Goal: Task Accomplishment & Management: Manage account settings

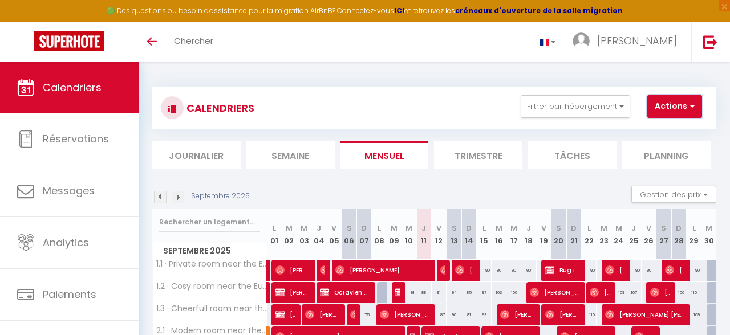
click at [665, 108] on button "Actions" at bounding box center [674, 106] width 55 height 23
click at [665, 137] on link "Nouvelle réservation" at bounding box center [678, 132] width 99 height 17
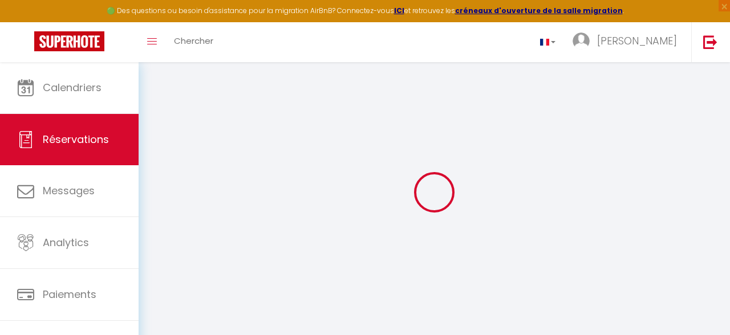
select select
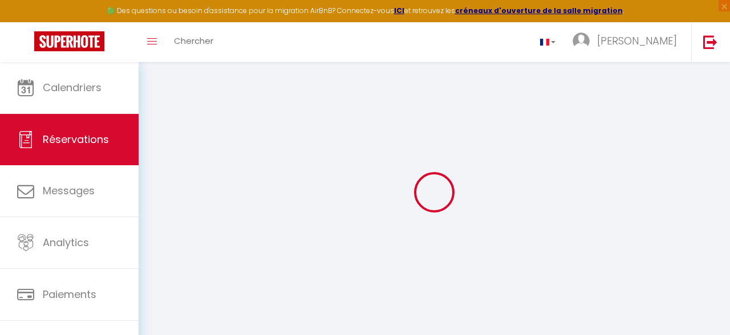
select select
checkbox input "false"
select select
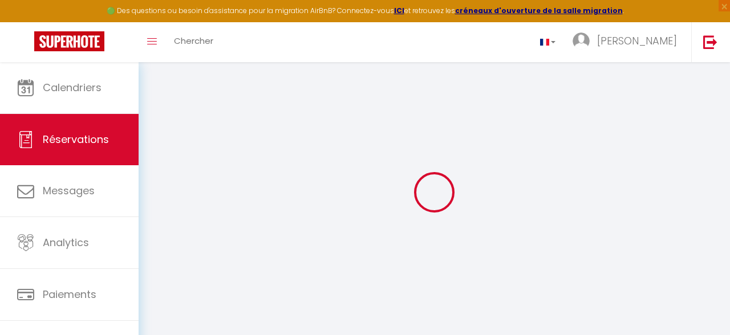
select select
checkbox input "false"
select select
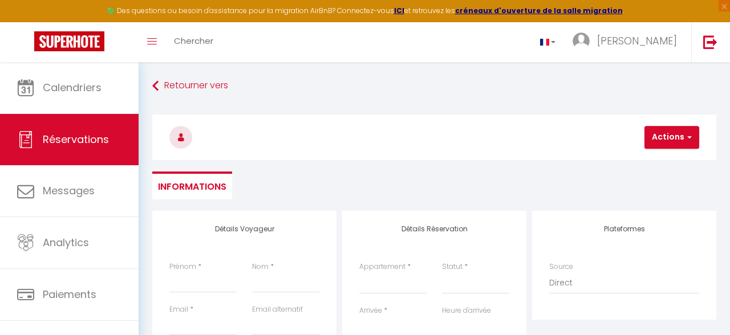
select select
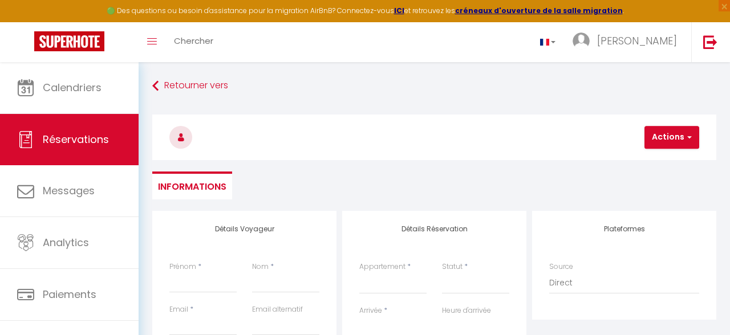
checkbox input "false"
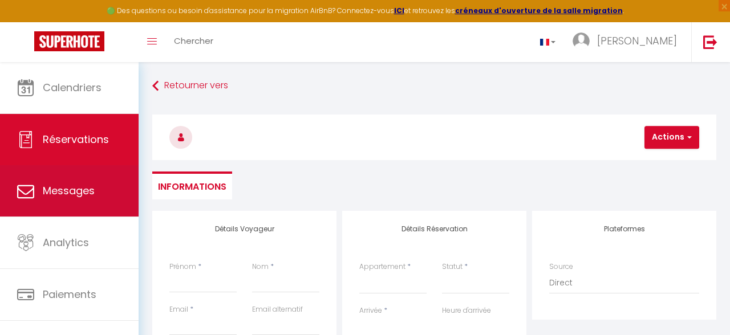
select select
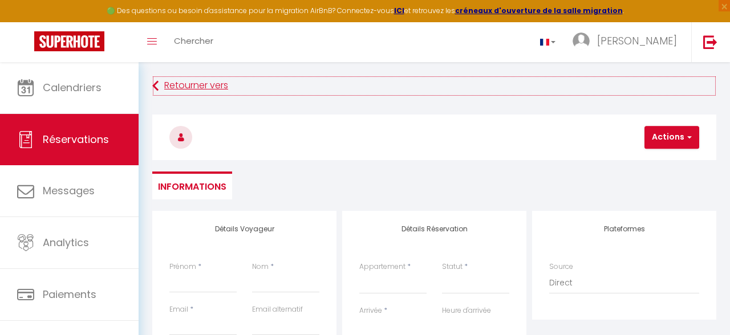
click at [164, 80] on link "Retourner vers" at bounding box center [434, 86] width 564 height 21
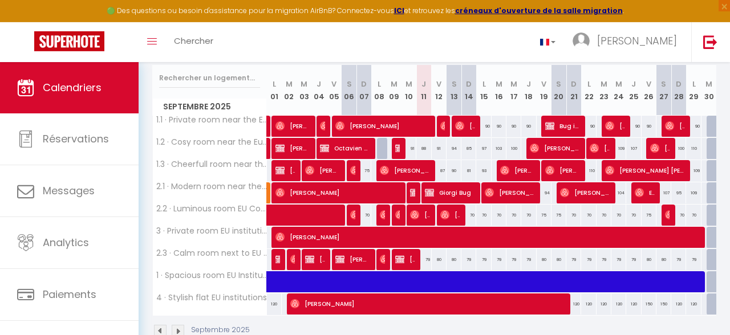
scroll to position [172, 0]
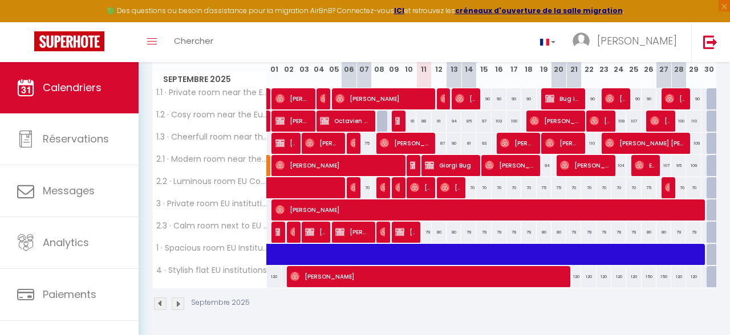
click at [348, 233] on span "[PERSON_NAME] NA" at bounding box center [352, 232] width 35 height 22
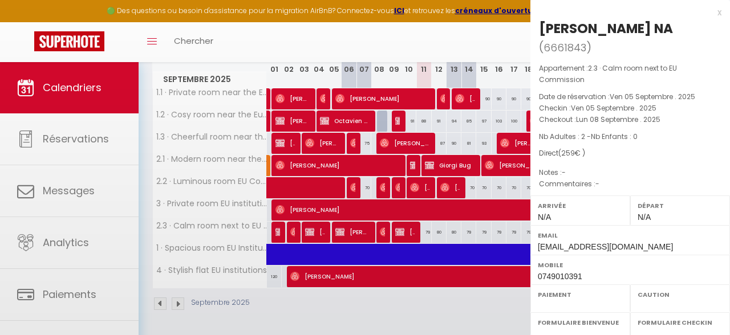
select select "OK"
select select "KO"
select select "0"
select select "1"
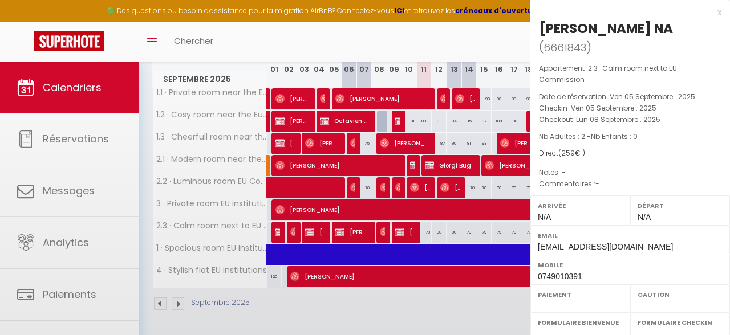
select select
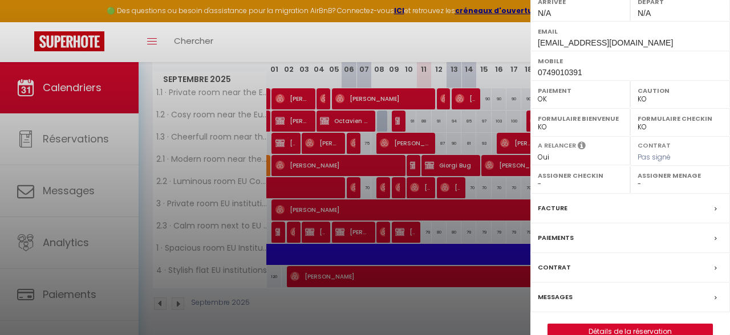
scroll to position [207, 0]
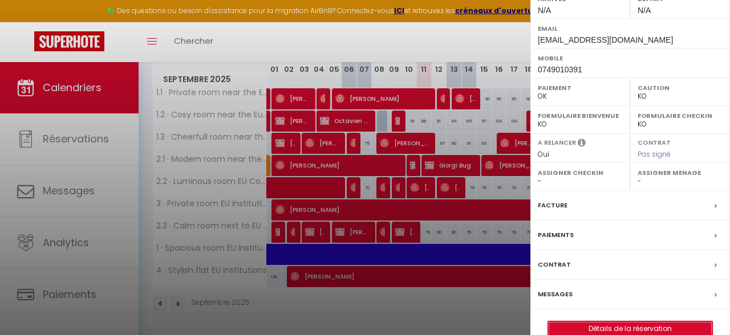
click at [645, 322] on link "Détails de la réservation" at bounding box center [630, 329] width 164 height 15
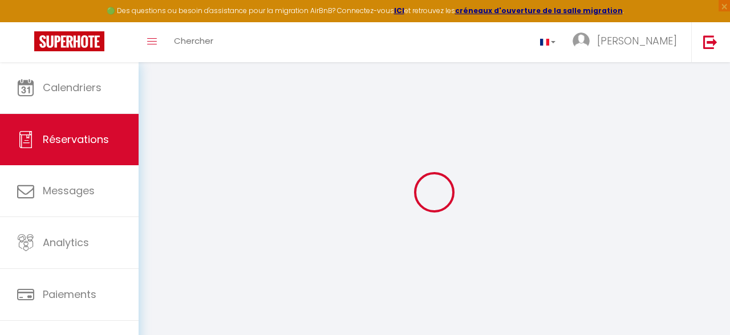
select select
checkbox input "true"
select select
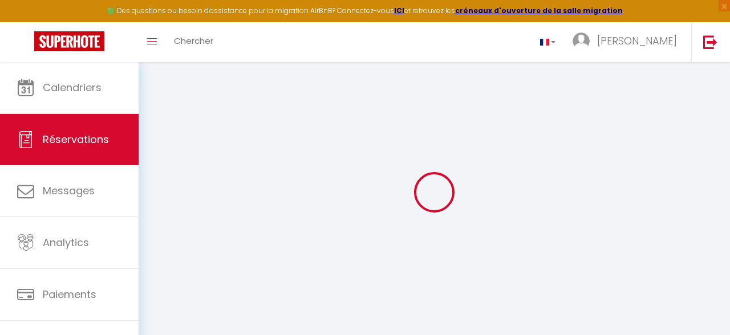
checkbox input "true"
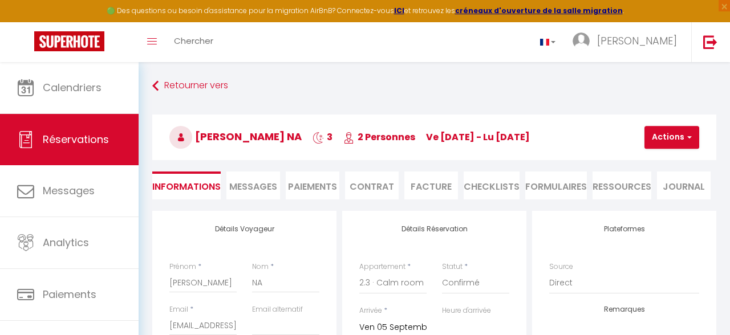
select select
checkbox input "true"
type input "20"
select select
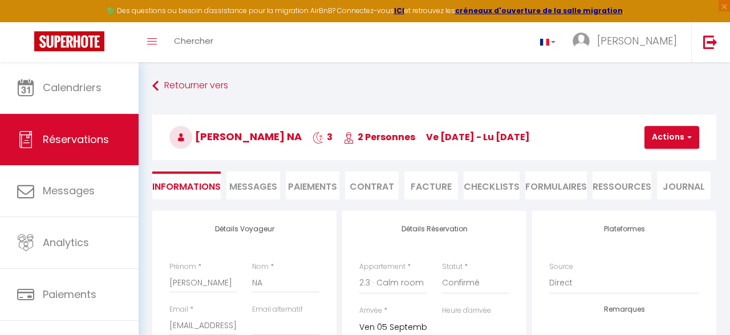
select select
checkbox input "true"
select select
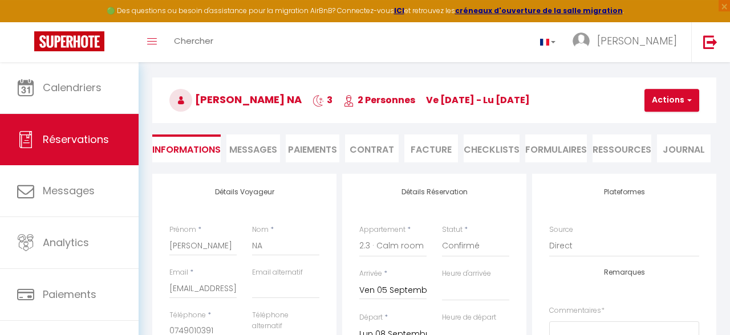
scroll to position [60, 0]
